Goal: Register for event/course

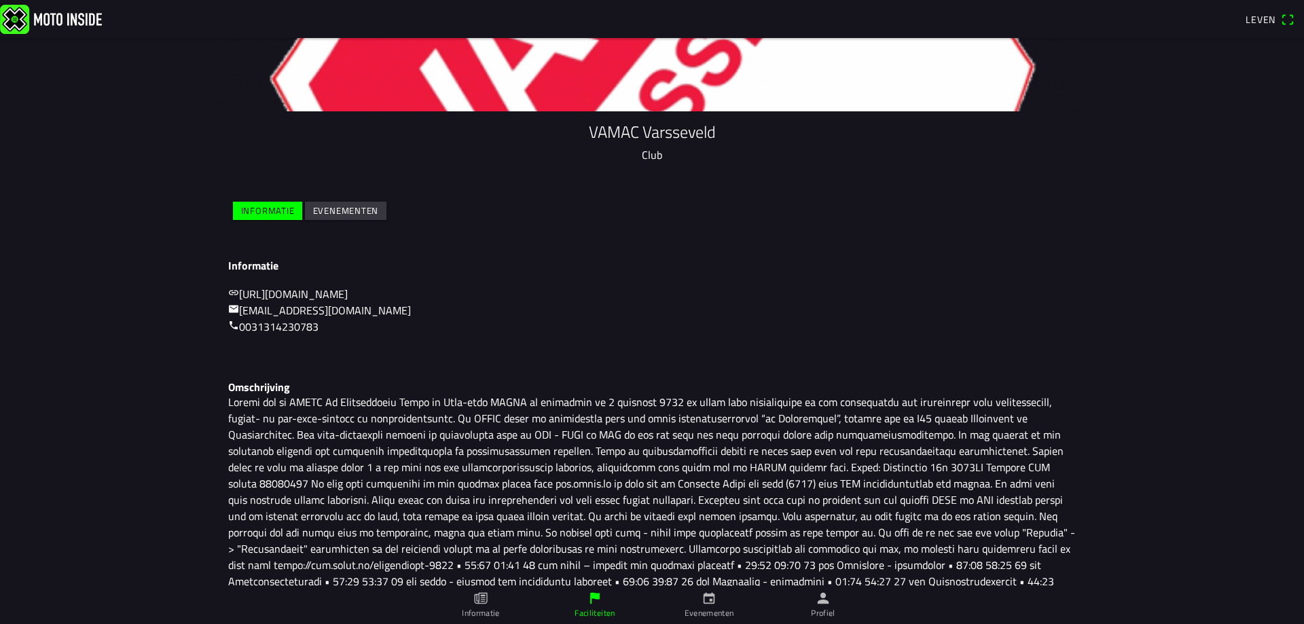
scroll to position [136, 0]
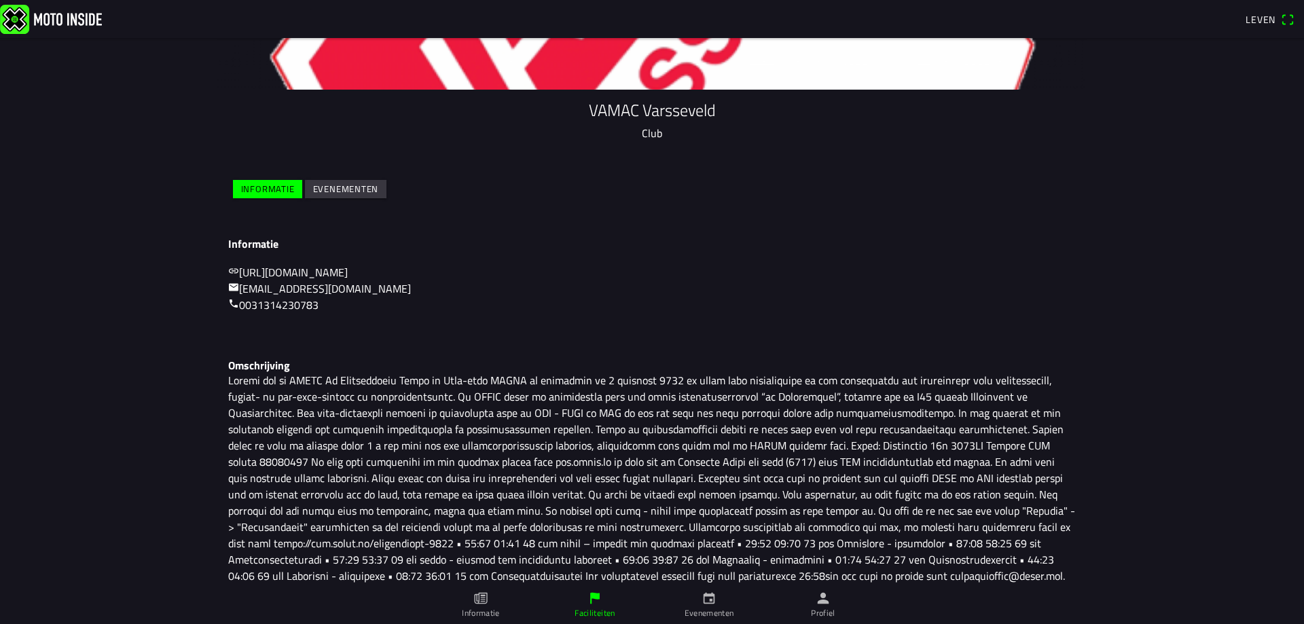
click at [711, 608] on font "Evenementen" at bounding box center [710, 612] width 50 height 13
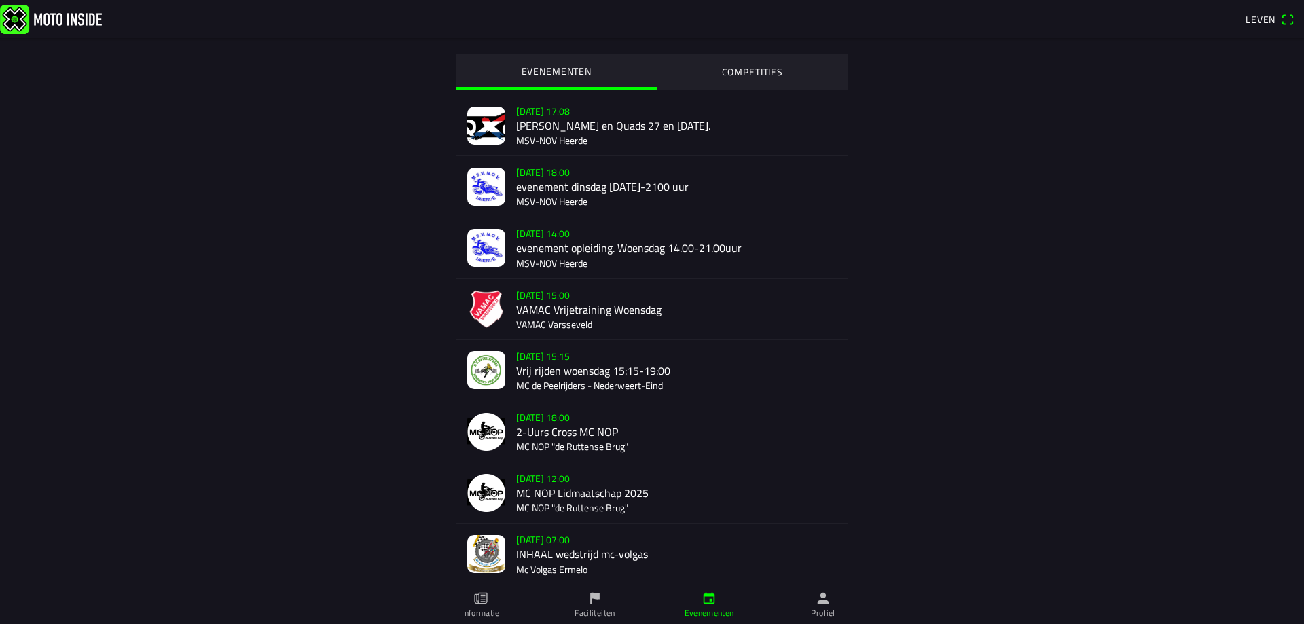
click at [549, 308] on div "[DATE] 15:00 VAMAC Vrijetraining Woensdag VAMAC Varsseveld" at bounding box center [676, 309] width 321 height 60
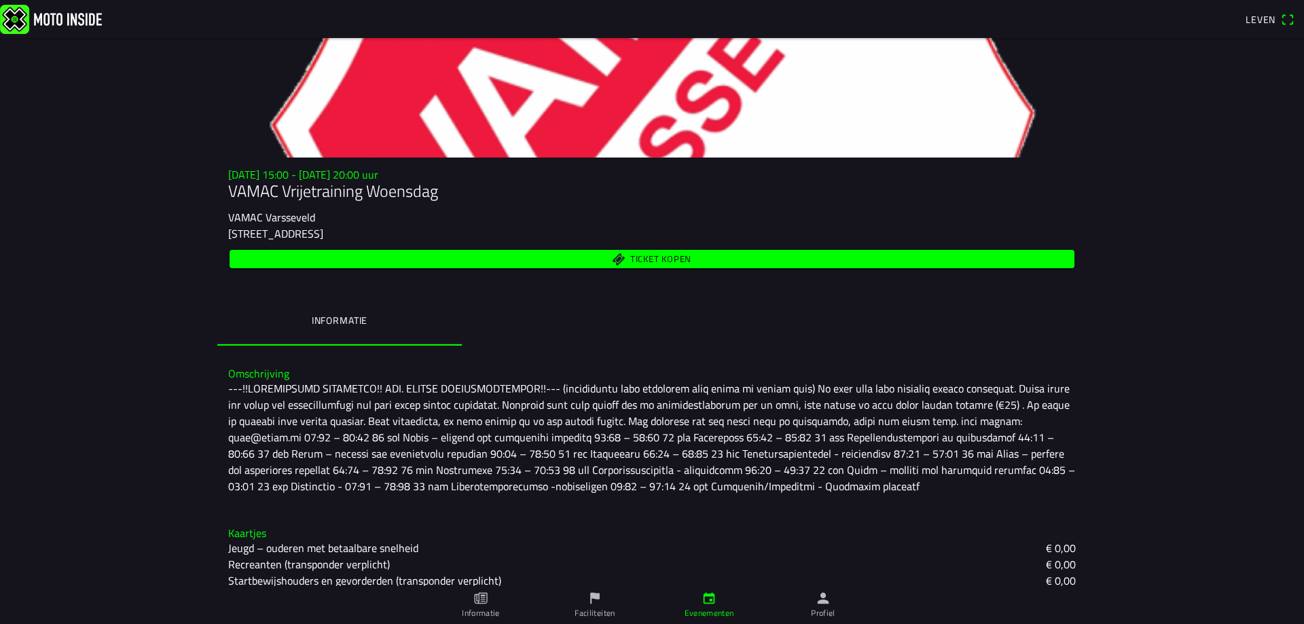
scroll to position [98, 0]
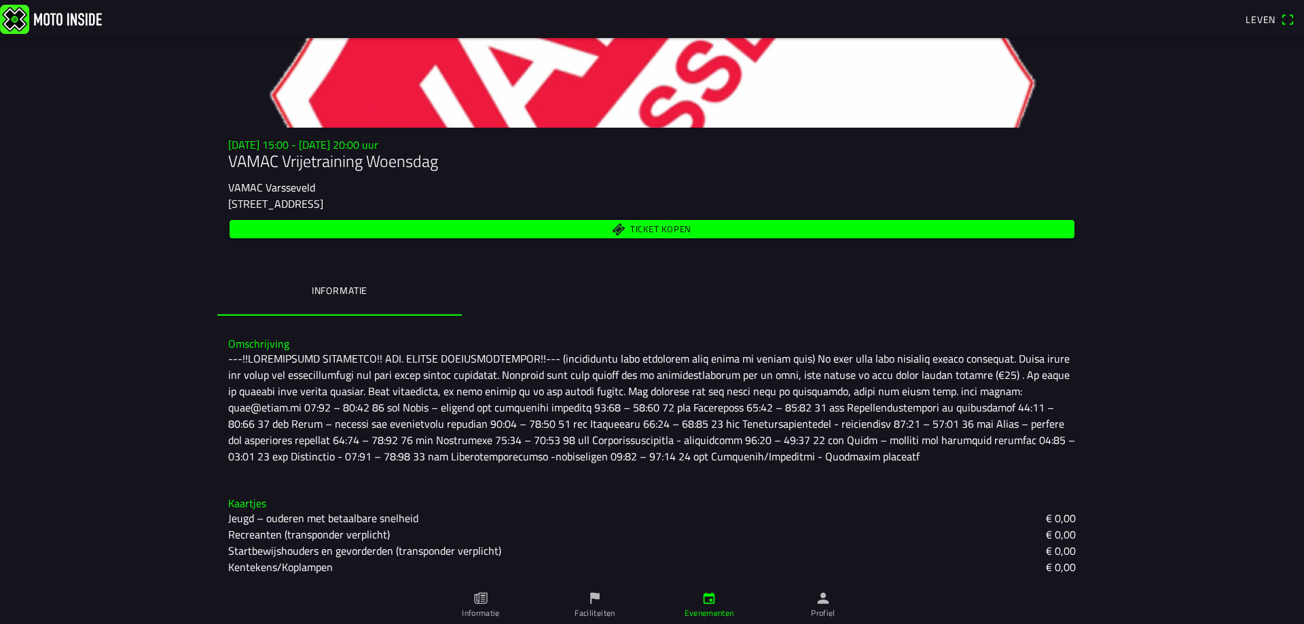
click at [399, 516] on font "Jeugd – ouderen met betaalbare snelheid" at bounding box center [323, 518] width 190 height 16
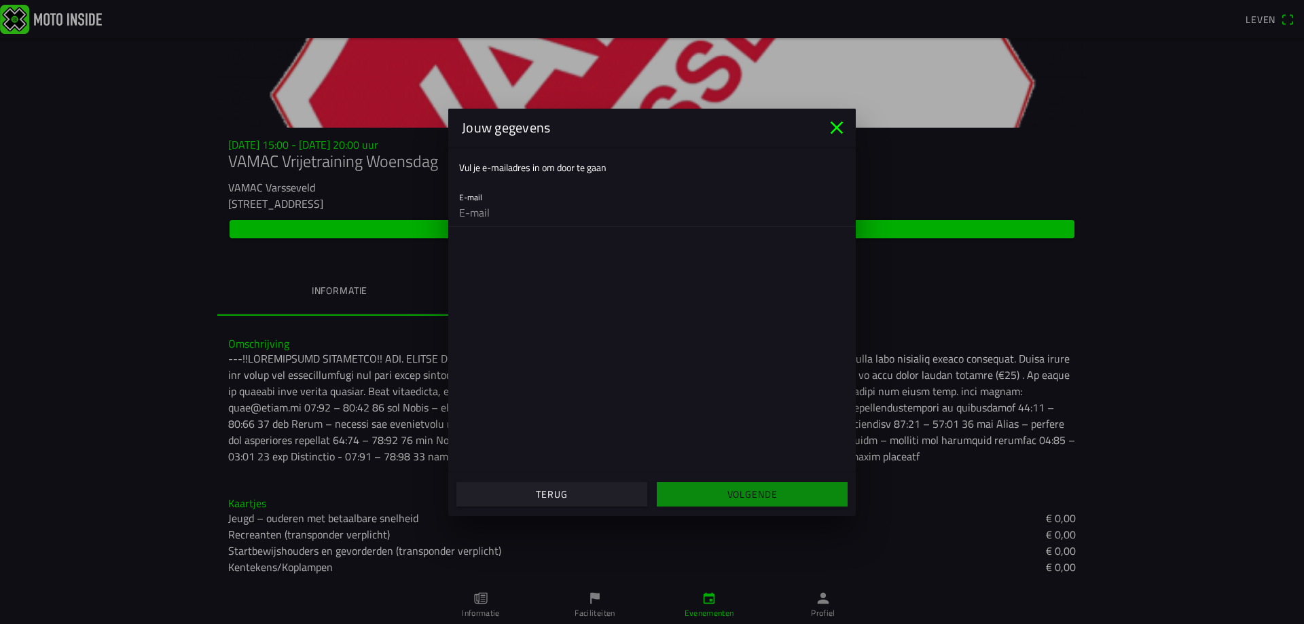
click at [534, 198] on div "E-mail" at bounding box center [652, 204] width 386 height 43
click at [519, 167] on font "Vul je e-mailadres in om door te gaan" at bounding box center [532, 167] width 147 height 14
click at [475, 199] on input "email" at bounding box center [652, 212] width 386 height 27
type input "[EMAIL_ADDRESS][DOMAIN_NAME]"
click at [757, 491] on font "Volgende" at bounding box center [752, 494] width 50 height 14
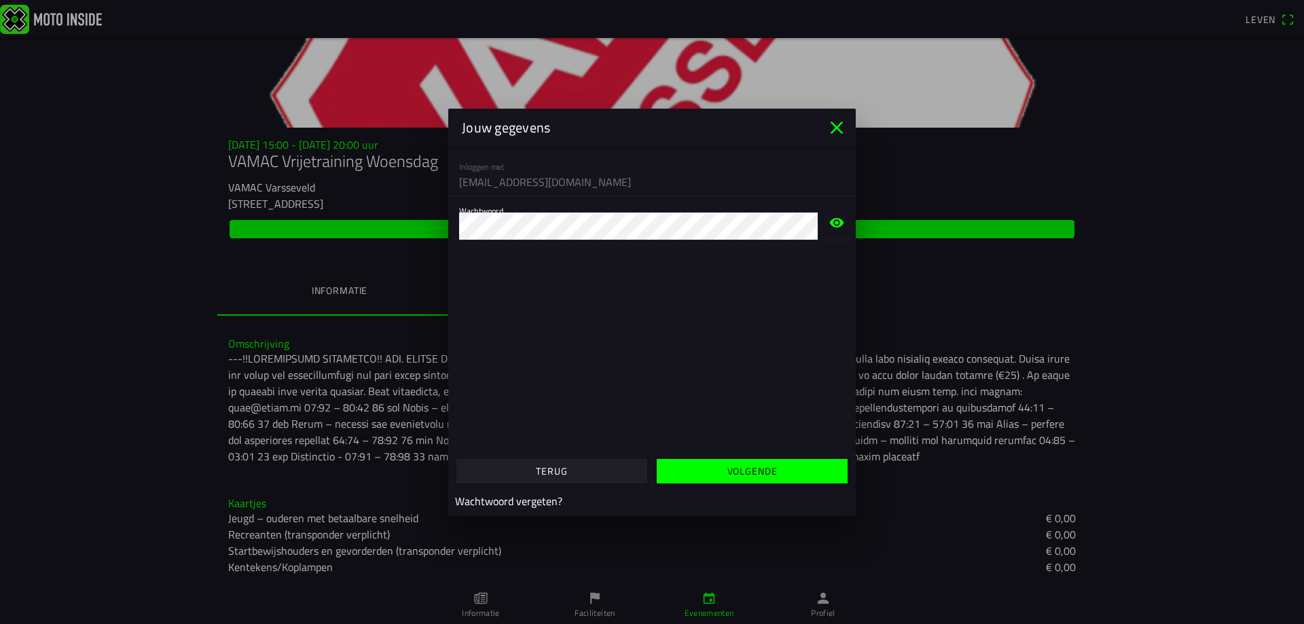
click at [757, 465] on font "Volgende" at bounding box center [752, 471] width 50 height 14
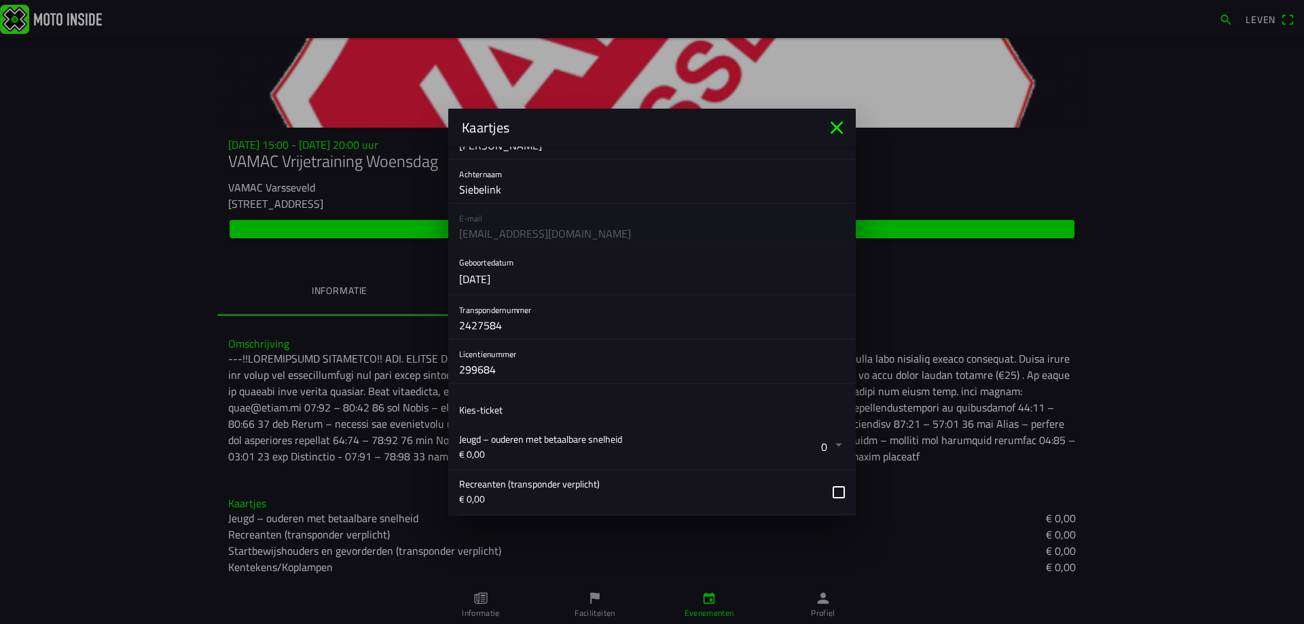
scroll to position [136, 0]
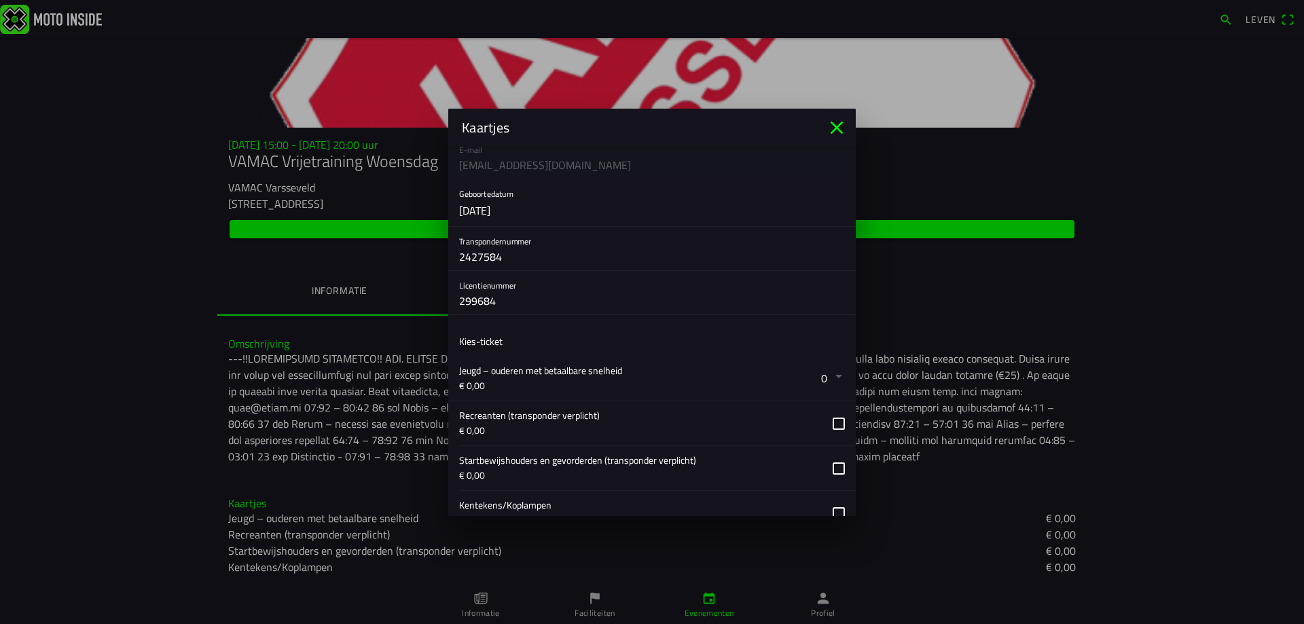
click at [604, 367] on button "button" at bounding box center [657, 379] width 397 height 44
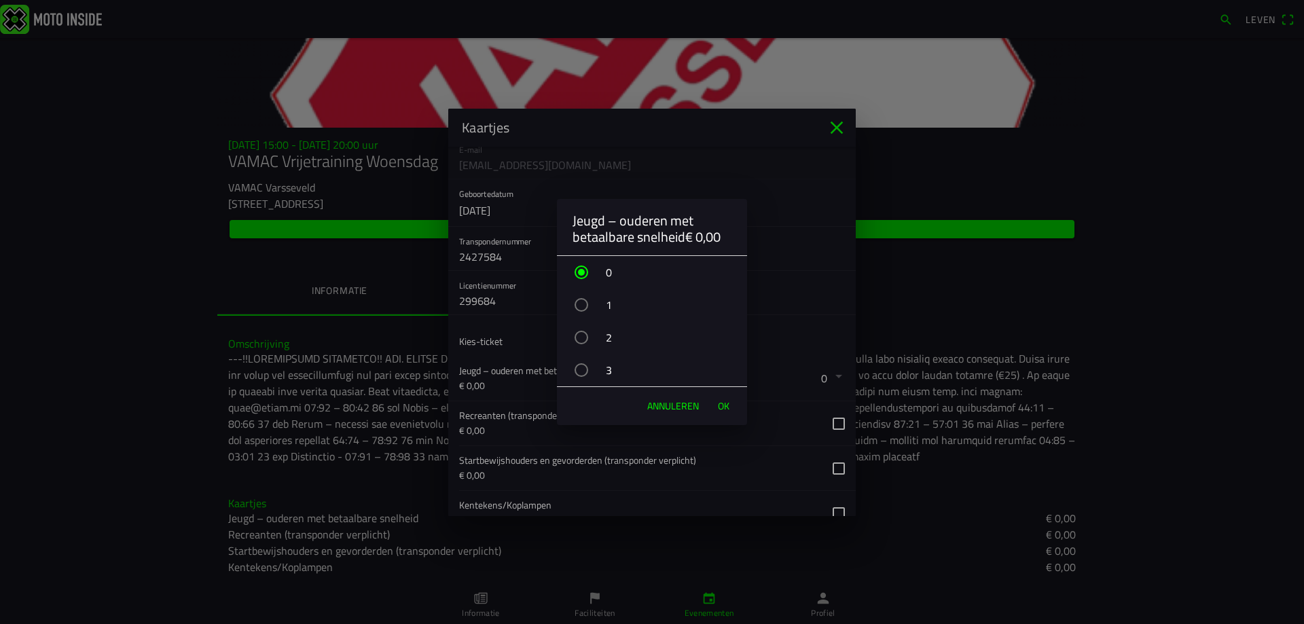
click at [724, 404] on font "OK" at bounding box center [724, 406] width 12 height 14
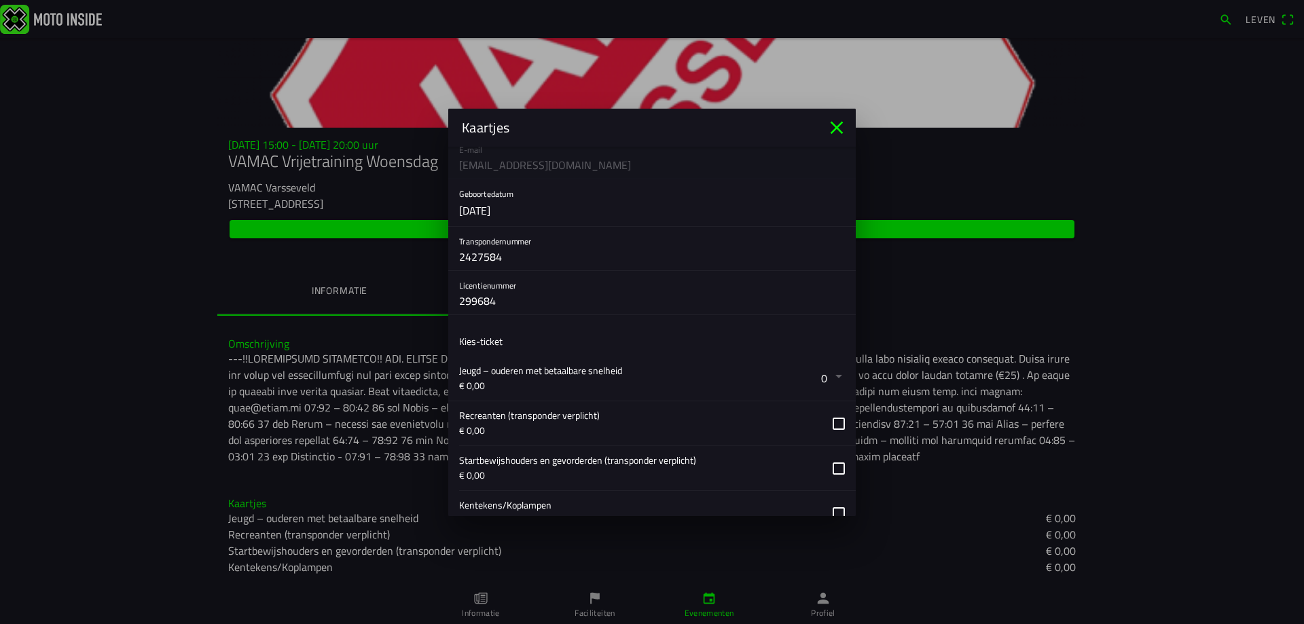
click at [606, 367] on button "button" at bounding box center [657, 379] width 397 height 44
